Goal: Information Seeking & Learning: Find specific fact

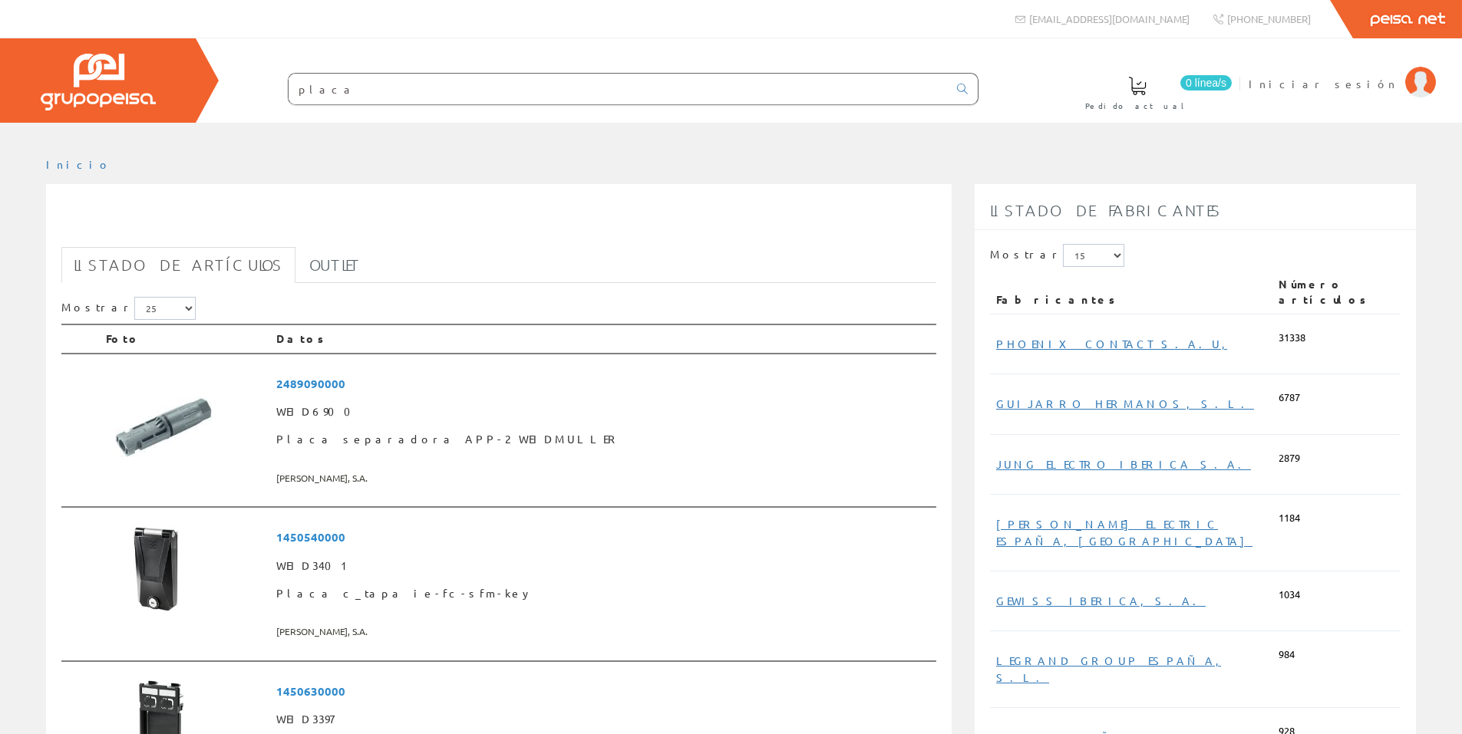
click at [342, 79] on input "placa" at bounding box center [618, 89] width 659 height 31
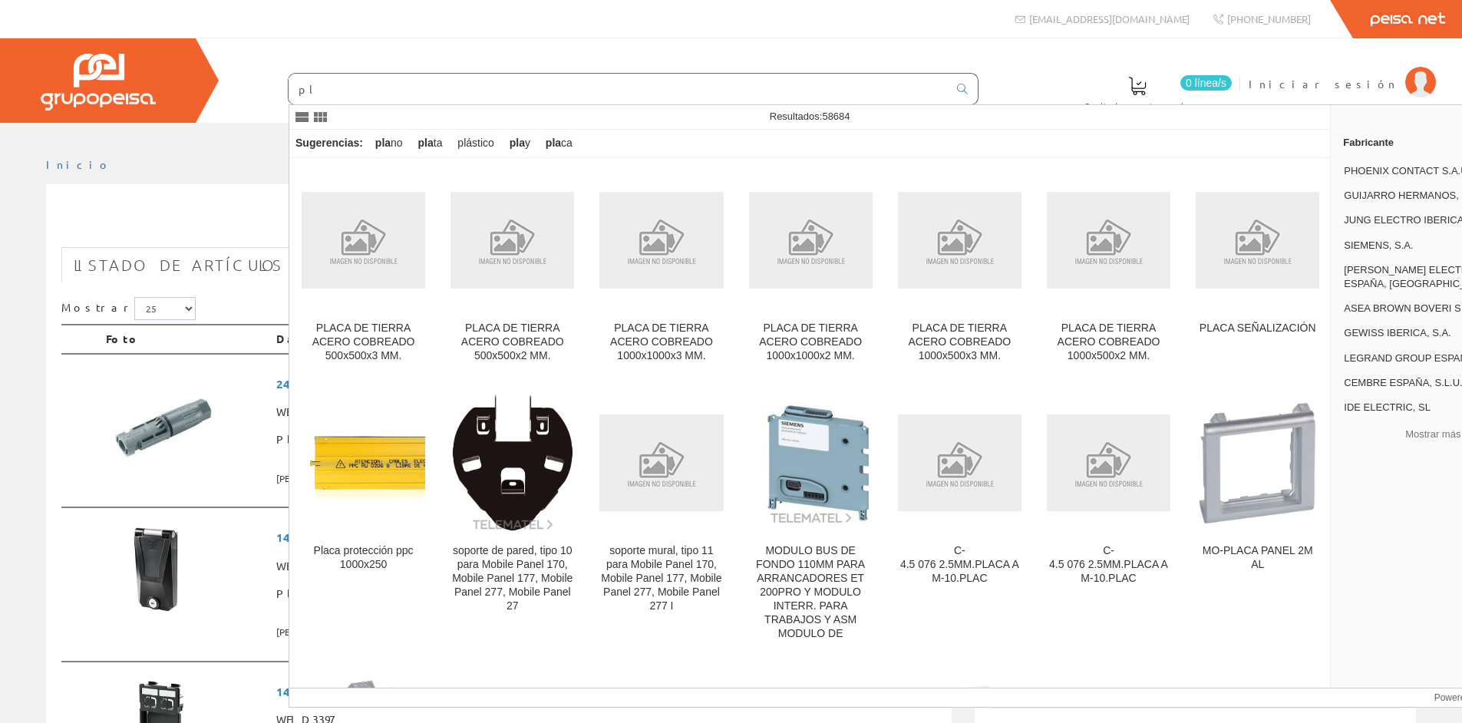
type input "p"
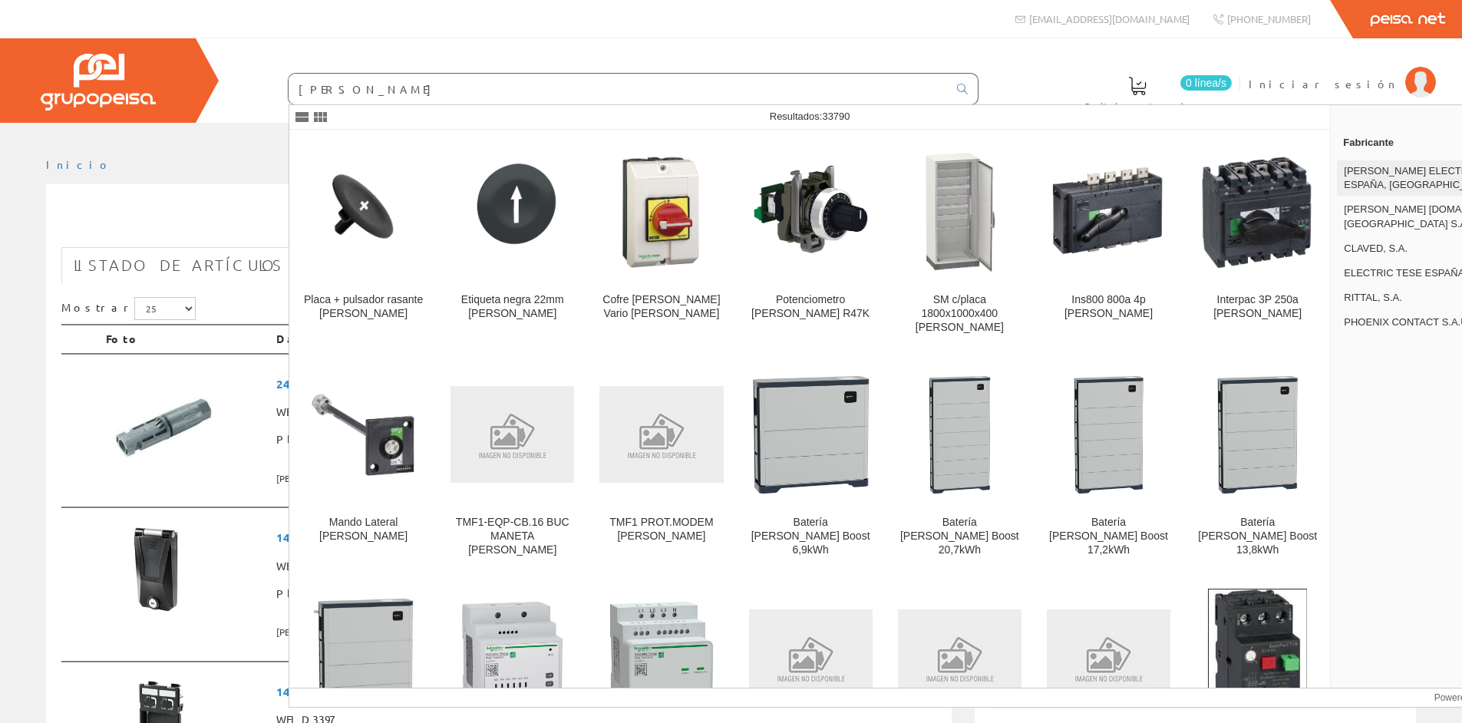
click at [1388, 170] on span "[PERSON_NAME] ELECTRIC ESPAÑA, [GEOGRAPHIC_DATA]" at bounding box center [1421, 178] width 154 height 28
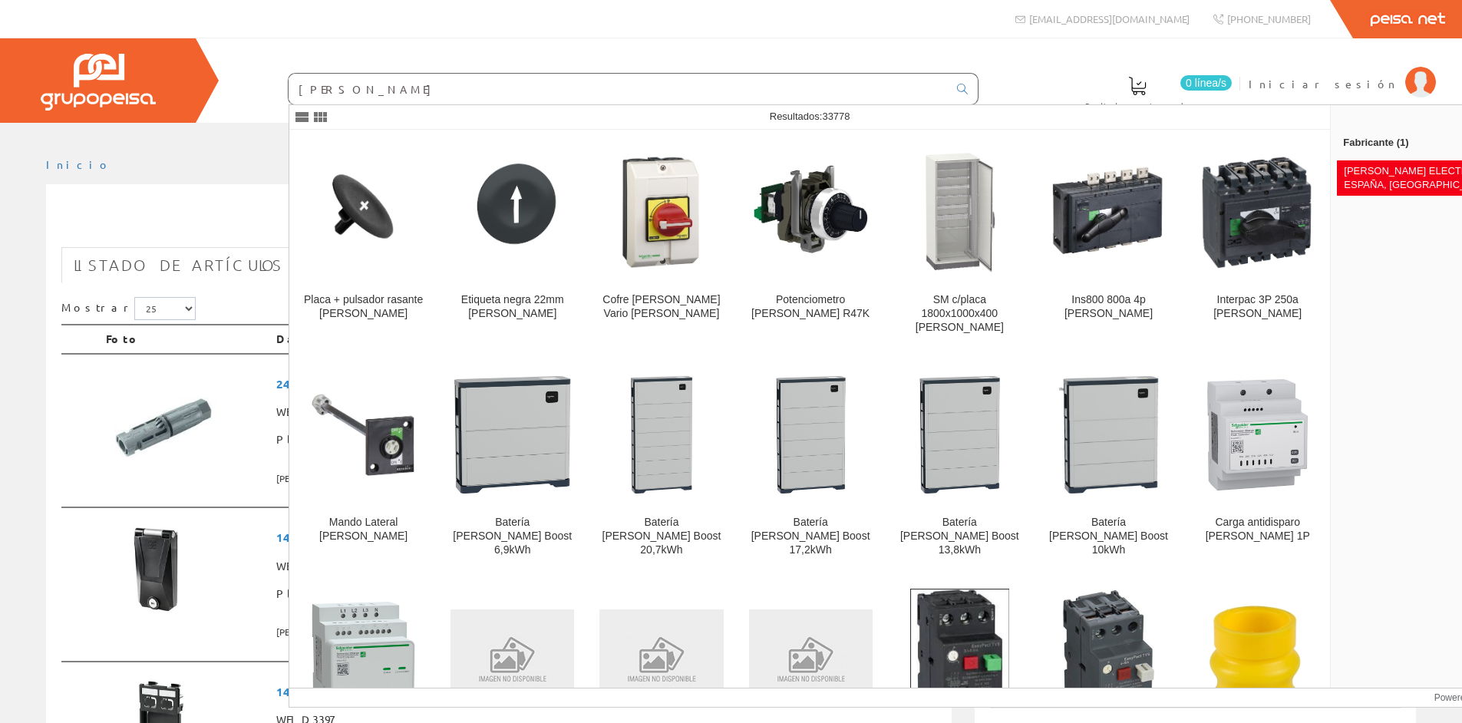
click at [358, 81] on input "[PERSON_NAME]" at bounding box center [618, 89] width 659 height 31
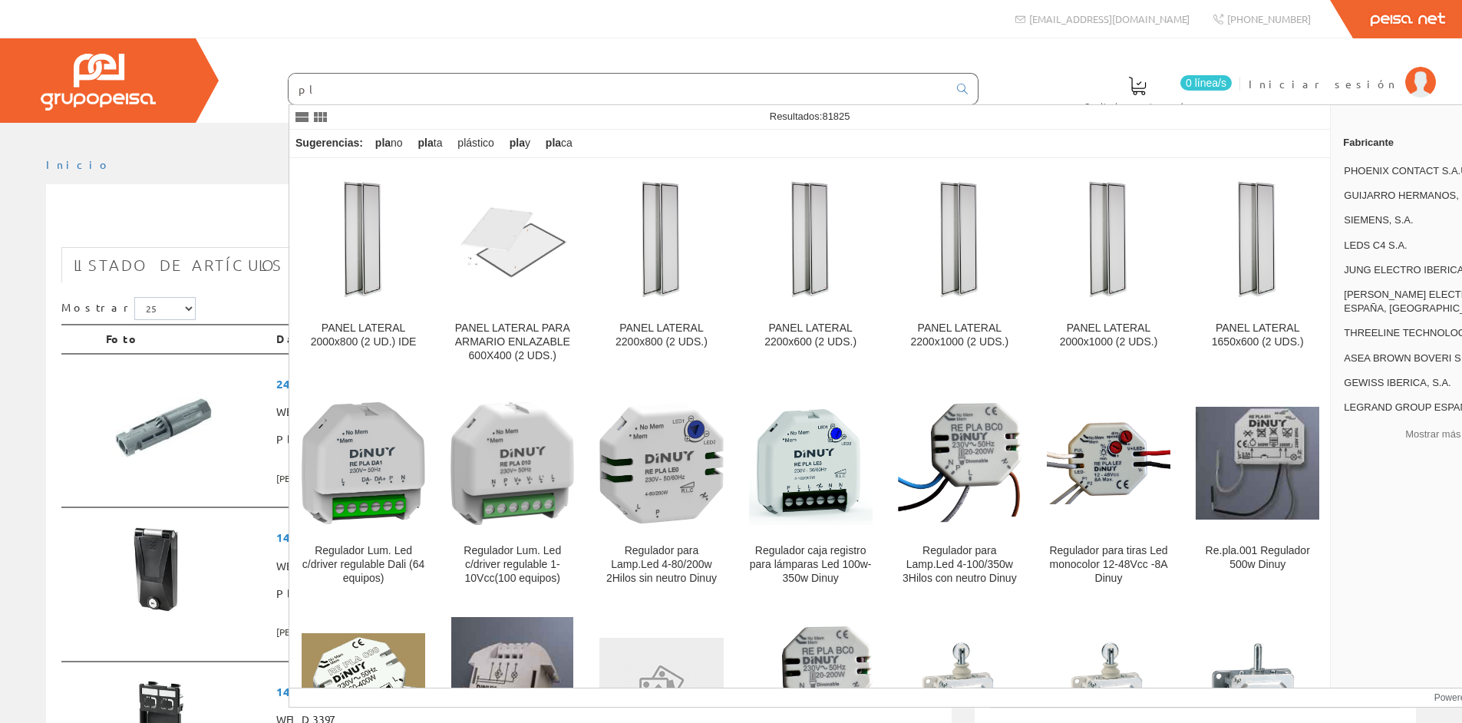
type input "p"
type input "ñ"
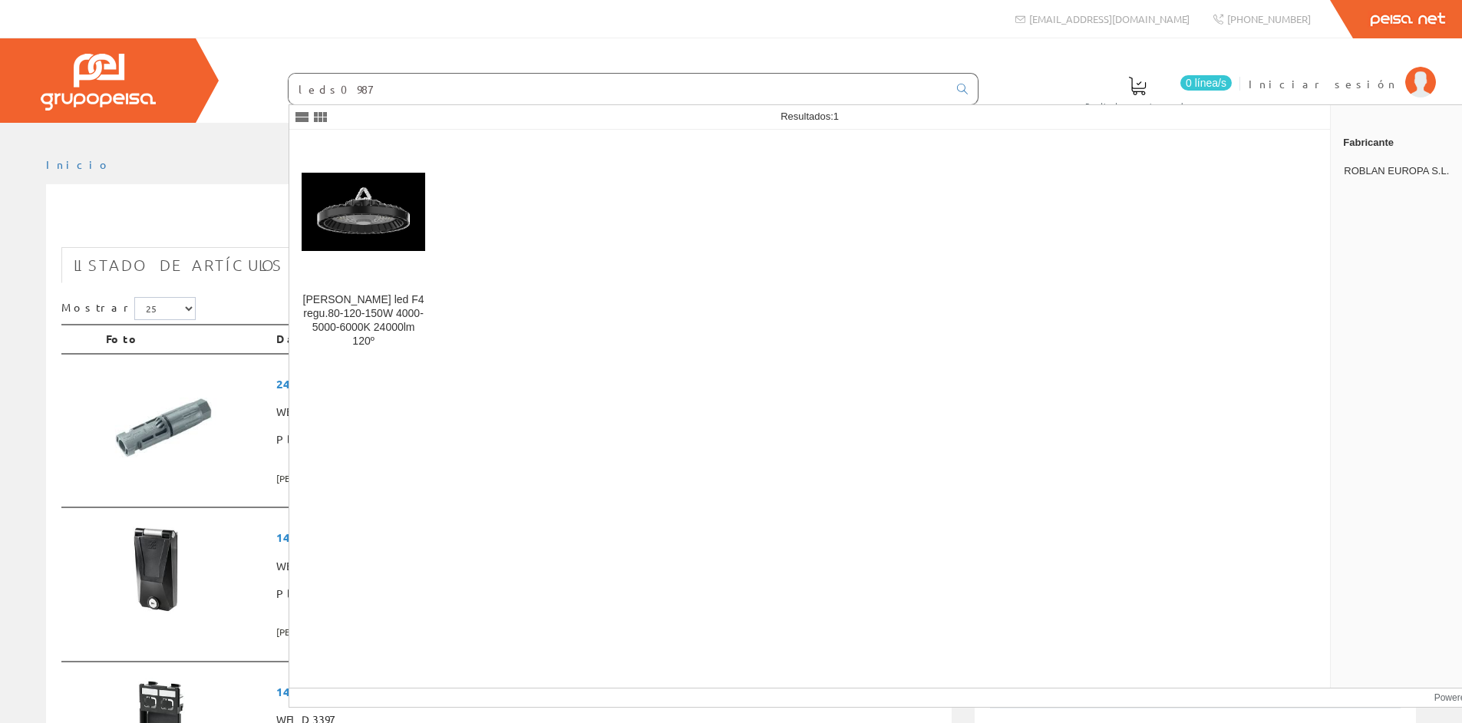
type input "leds0987"
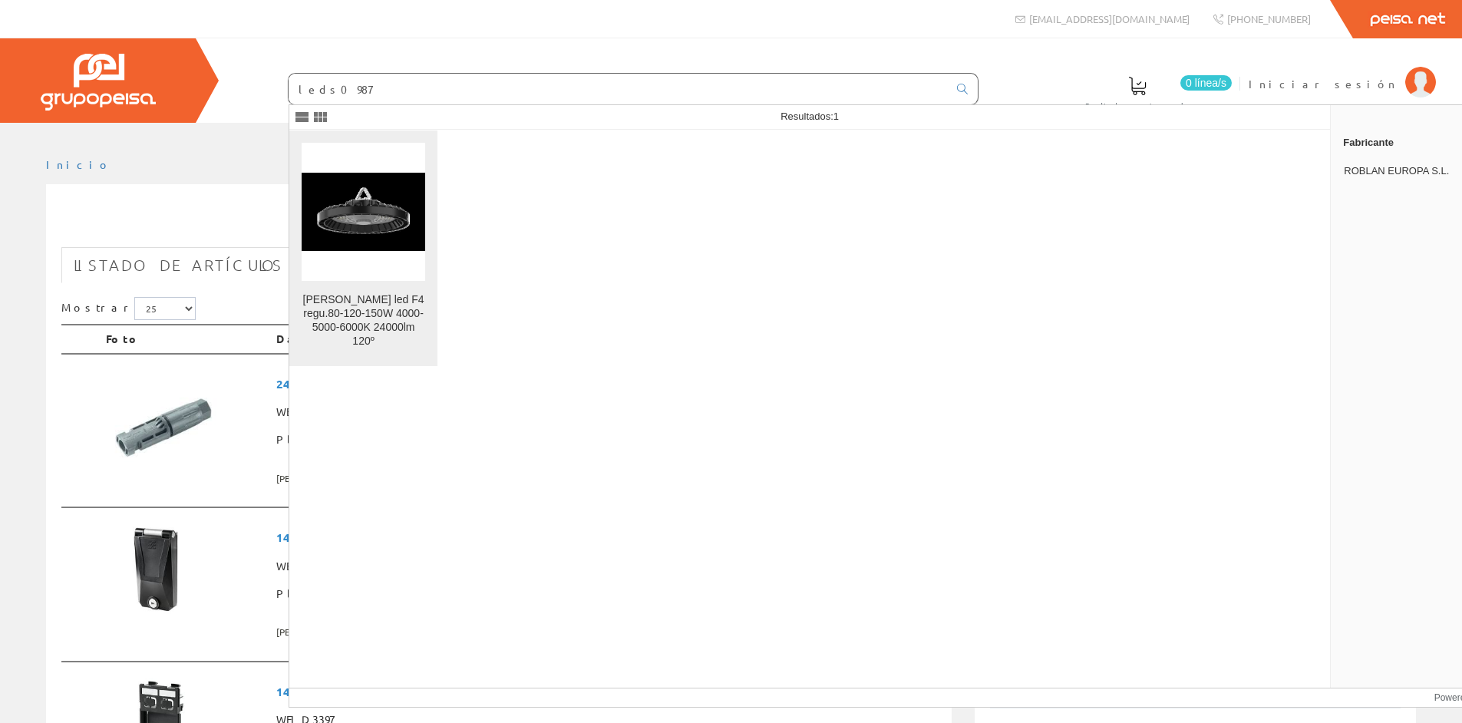
click at [376, 213] on img at bounding box center [364, 212] width 124 height 78
